Goal: Use online tool/utility: Utilize a website feature to perform a specific function

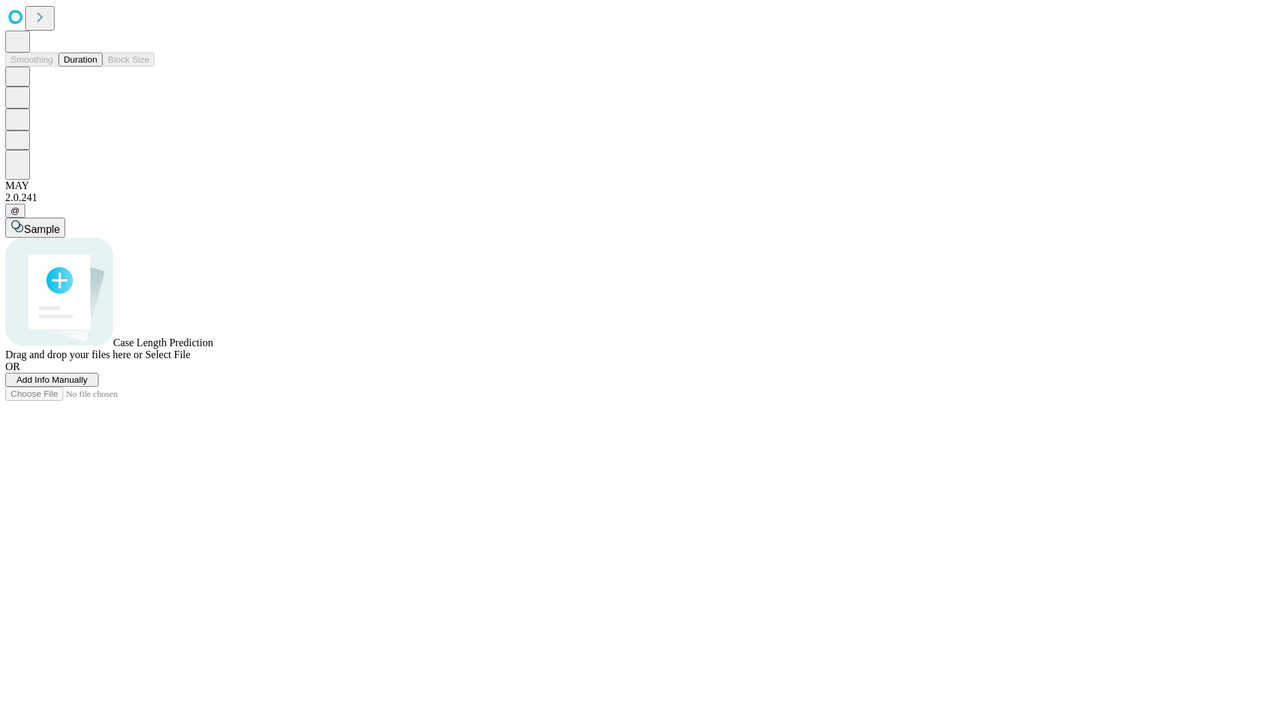
click at [97, 67] on button "Duration" at bounding box center [81, 60] width 44 height 14
click at [88, 385] on span "Add Info Manually" at bounding box center [52, 380] width 71 height 10
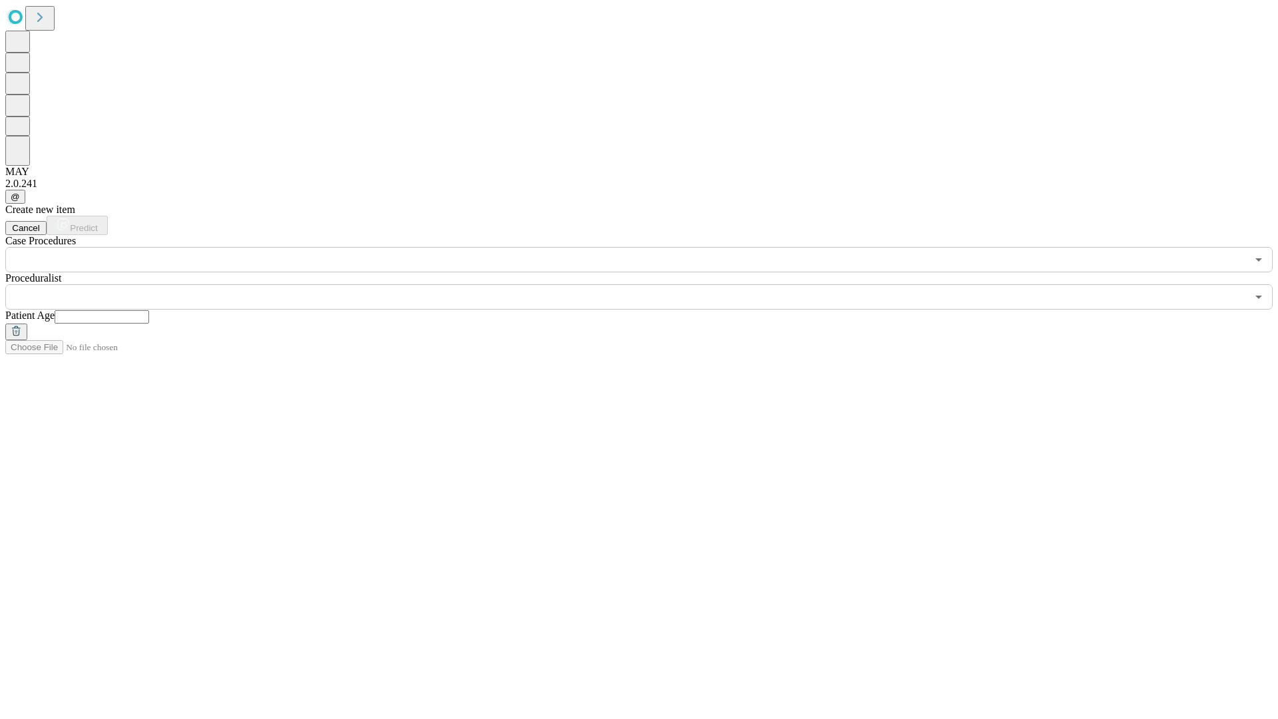
click at [149, 310] on input "text" at bounding box center [102, 316] width 95 height 13
type input "**"
click at [648, 284] on input "text" at bounding box center [626, 296] width 1242 height 25
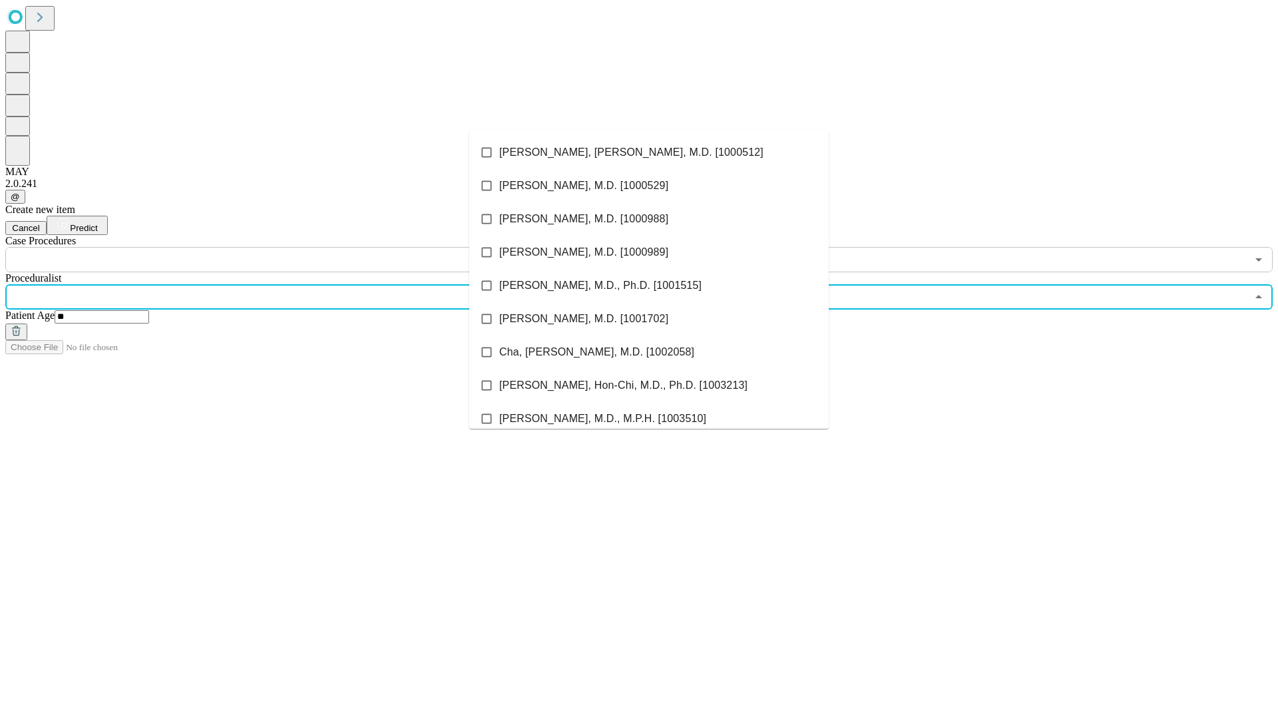
click at [649, 152] on li "[PERSON_NAME], [PERSON_NAME], M.D. [1000512]" at bounding box center [648, 152] width 359 height 33
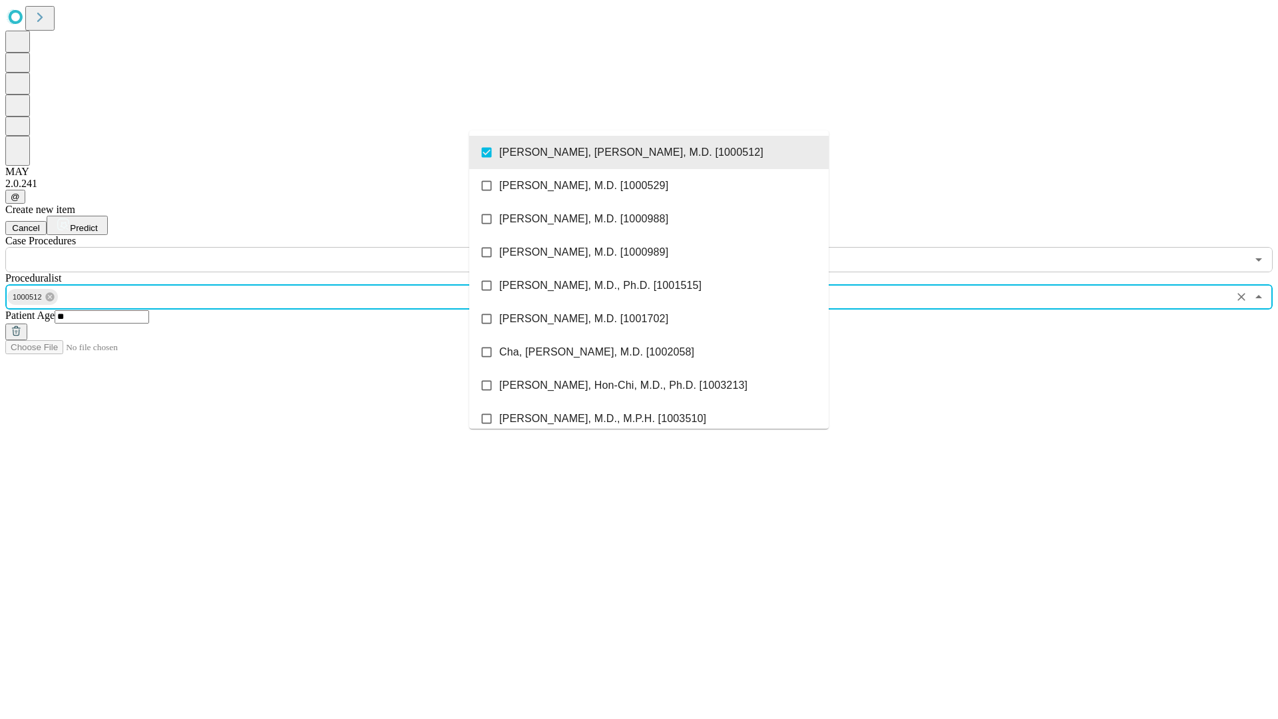
click at [280, 247] on input "text" at bounding box center [626, 259] width 1242 height 25
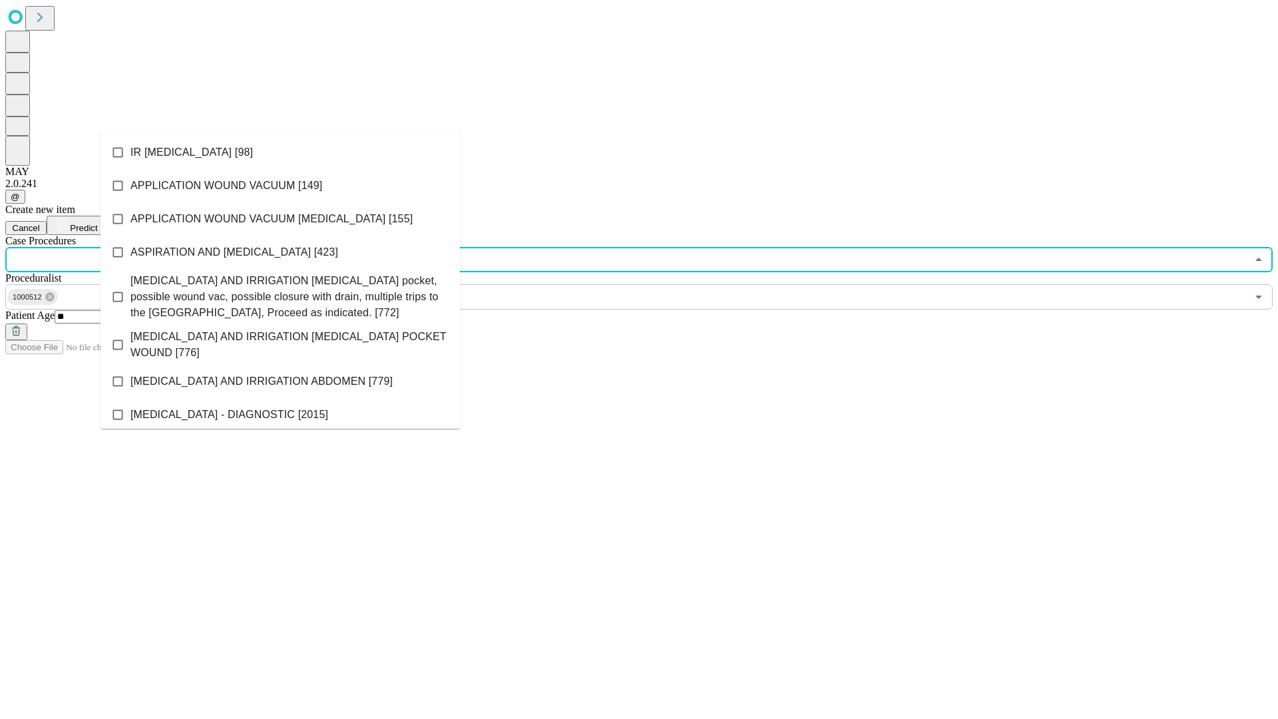
click at [280, 152] on li "IR [MEDICAL_DATA] [98]" at bounding box center [280, 152] width 359 height 33
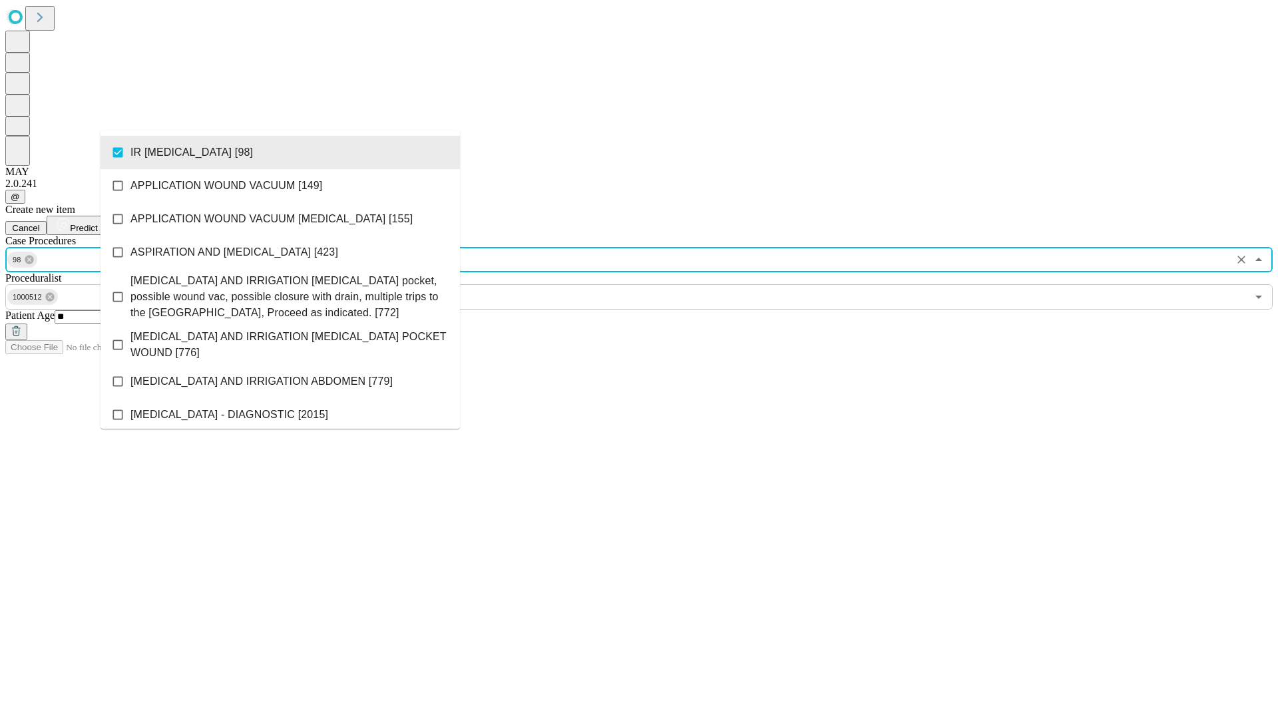
click at [97, 223] on span "Predict" at bounding box center [83, 228] width 27 height 10
